Goal: Task Accomplishment & Management: Manage account settings

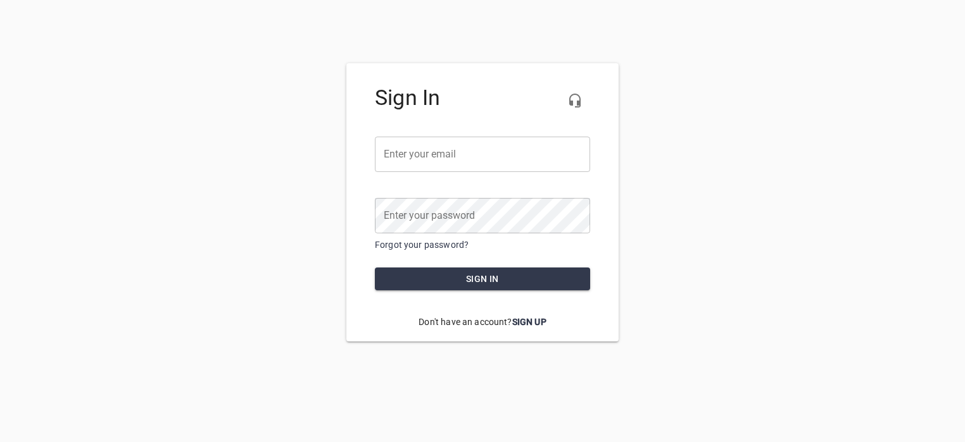
type input "[PERSON_NAME][EMAIL_ADDRESS][DOMAIN_NAME]"
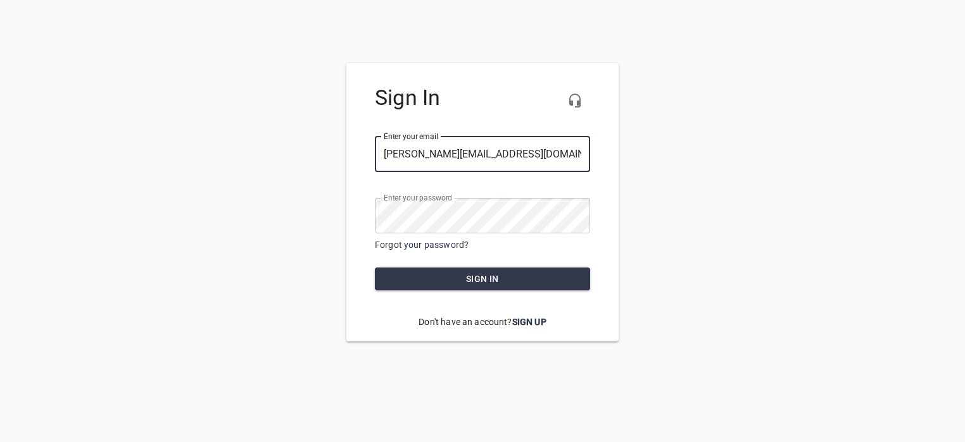
click at [489, 153] on input "[PERSON_NAME][EMAIL_ADDRESS][DOMAIN_NAME]" at bounding box center [482, 154] width 215 height 35
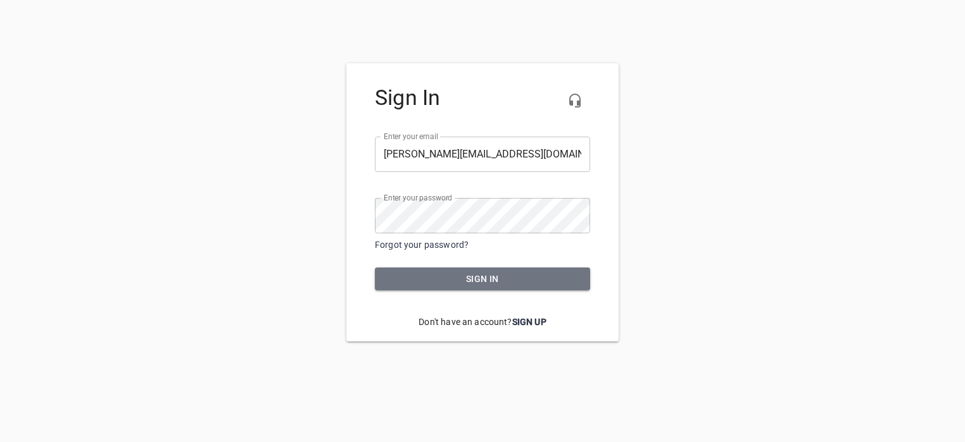
click at [415, 280] on span "Sign in" at bounding box center [482, 280] width 195 height 16
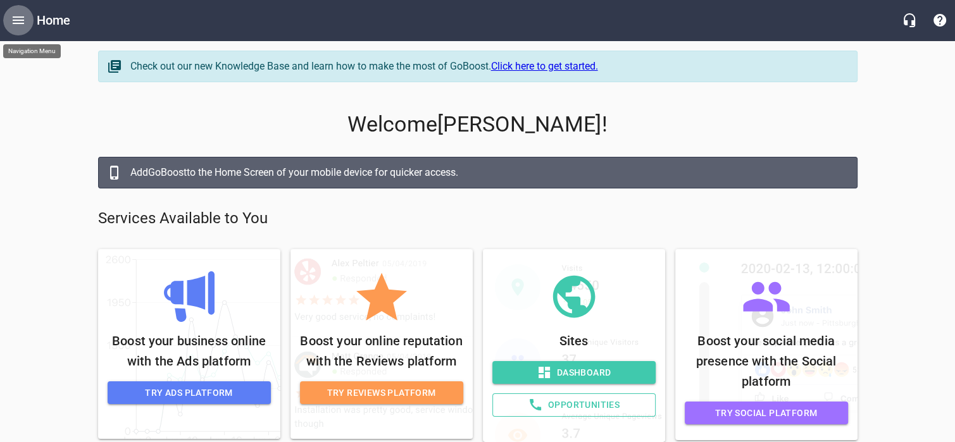
click at [25, 22] on icon "Open drawer" at bounding box center [18, 20] width 15 height 15
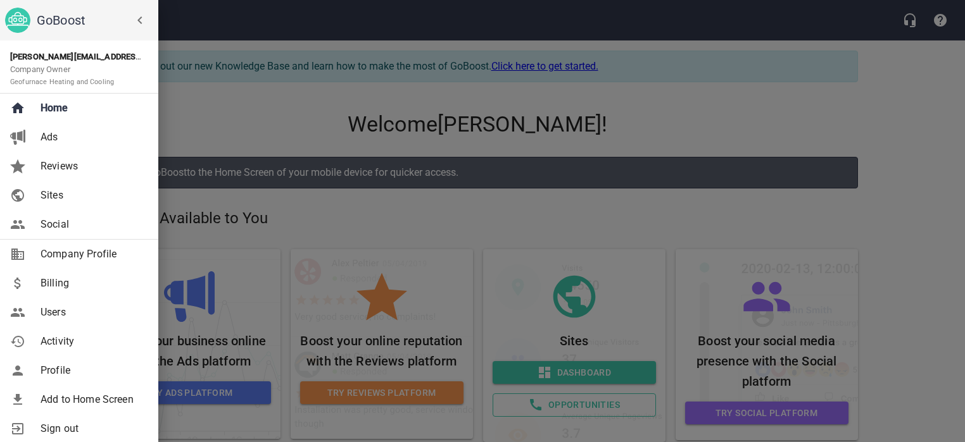
click at [66, 276] on span "Billing" at bounding box center [92, 283] width 103 height 15
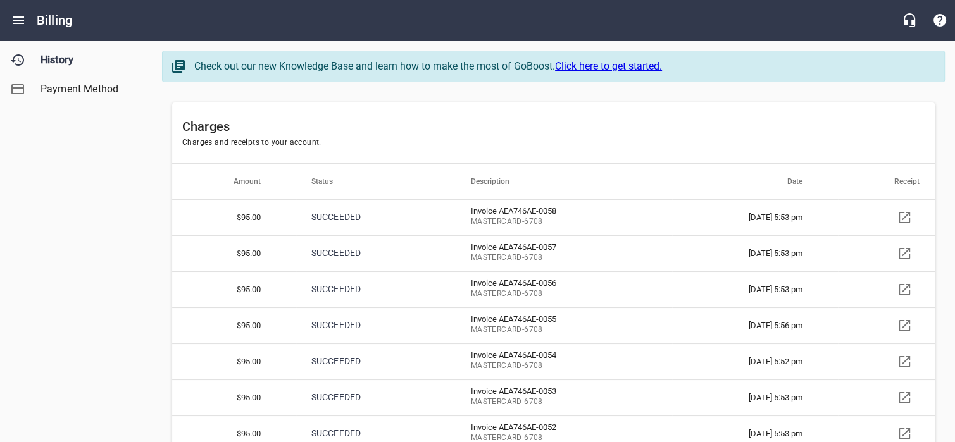
click at [904, 215] on icon at bounding box center [904, 217] width 15 height 15
